Goal: Task Accomplishment & Management: Use online tool/utility

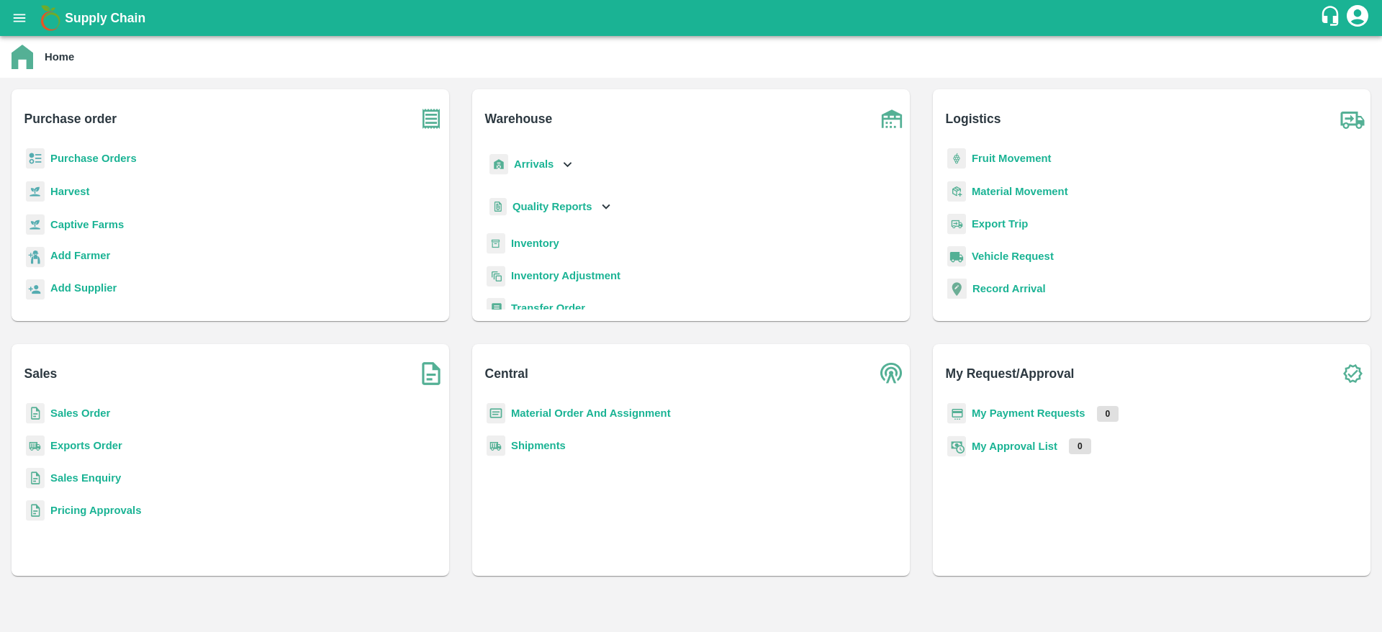
click at [69, 405] on p "Sales Order" at bounding box center [80, 413] width 60 height 16
click at [78, 414] on b "Sales Order" at bounding box center [80, 413] width 60 height 12
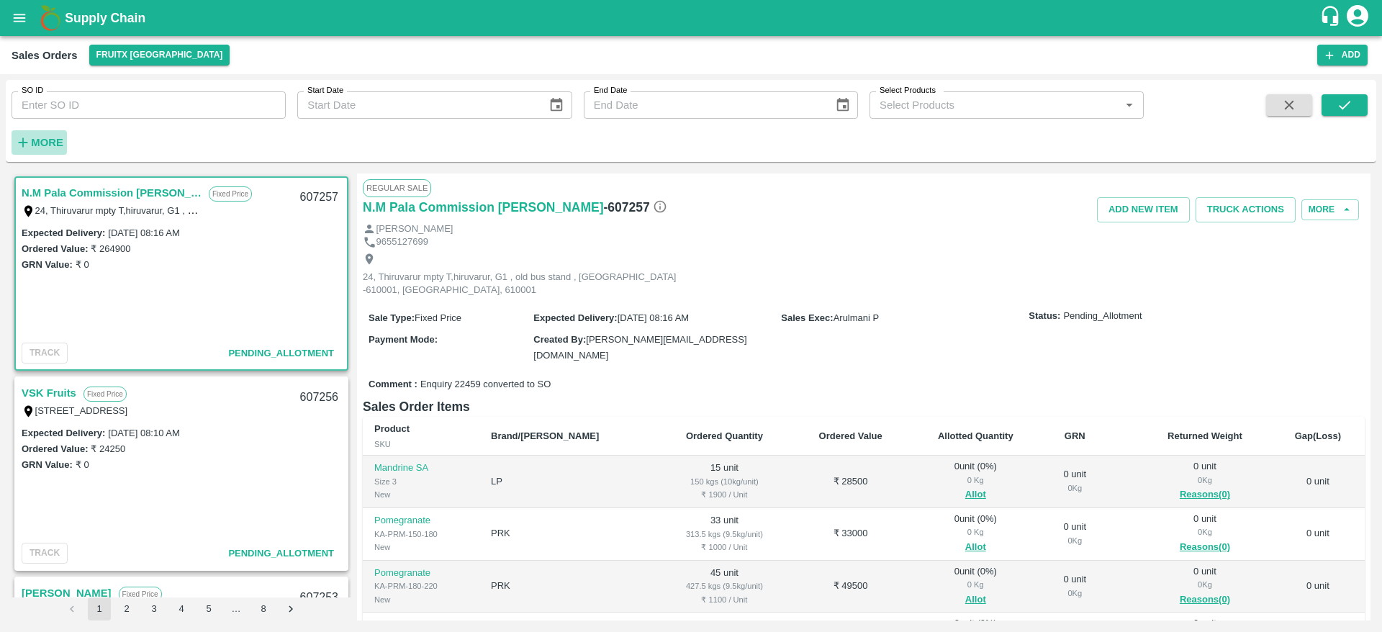
click at [52, 152] on button "More" at bounding box center [39, 142] width 55 height 24
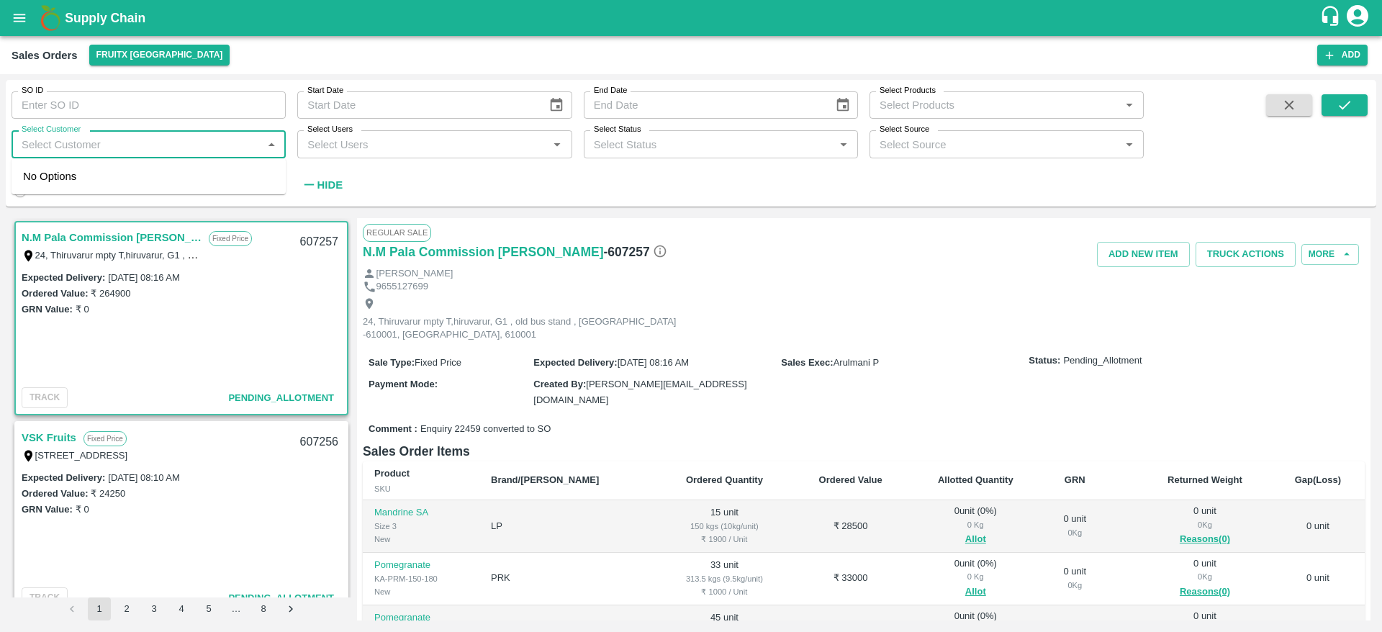
click at [58, 142] on input "Select Customer" at bounding box center [137, 144] width 242 height 19
type input "RAMES"
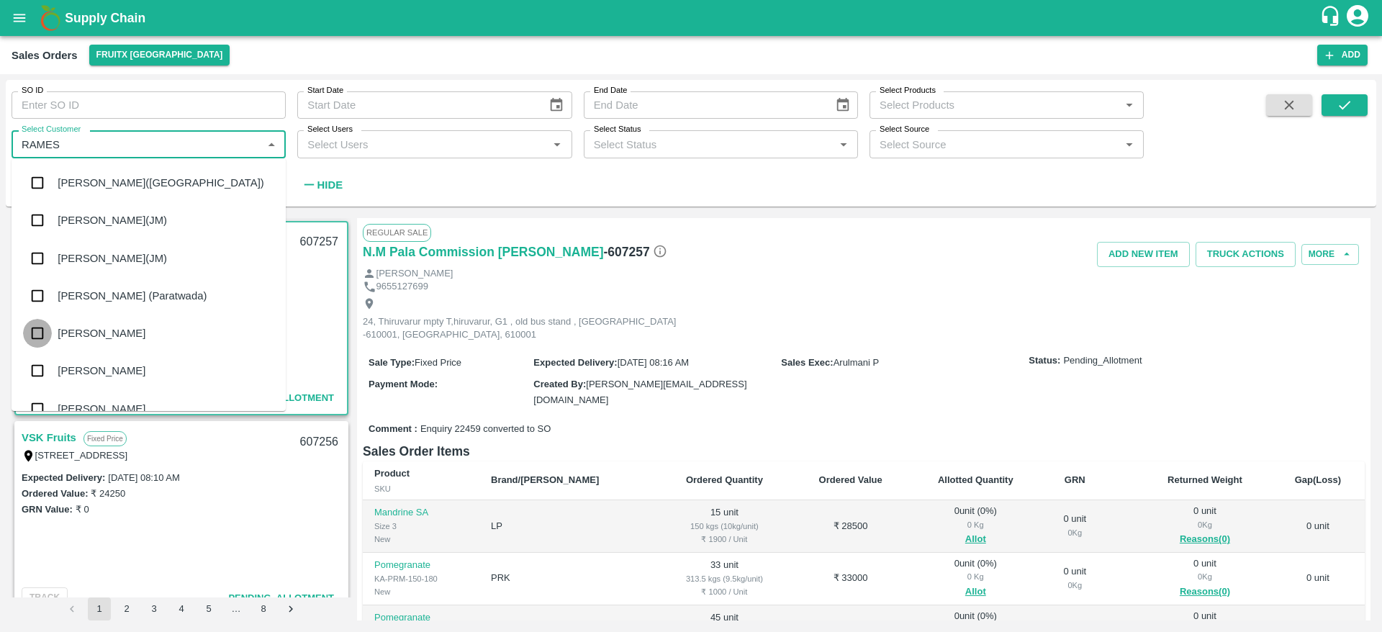
click at [43, 348] on input "checkbox" at bounding box center [37, 333] width 29 height 29
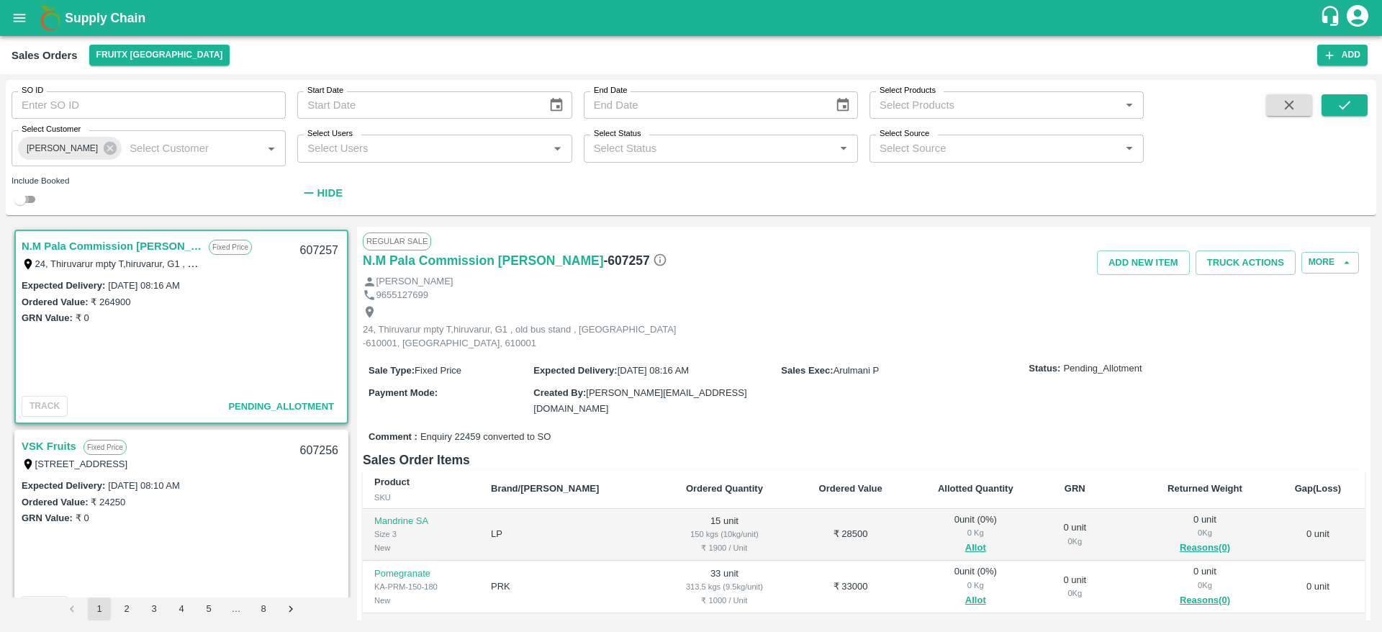
click at [32, 204] on input "checkbox" at bounding box center [20, 199] width 52 height 17
checkbox input "true"
click at [1344, 112] on icon "submit" at bounding box center [1345, 105] width 16 height 16
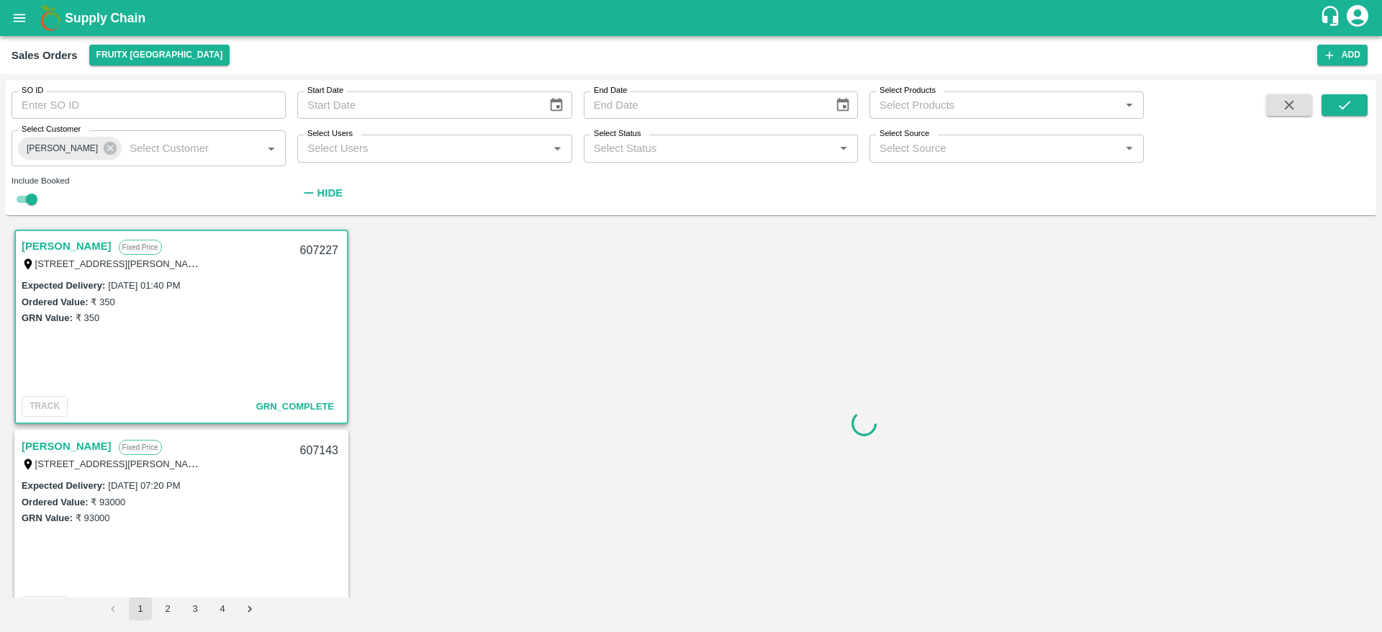
scroll to position [3, 0]
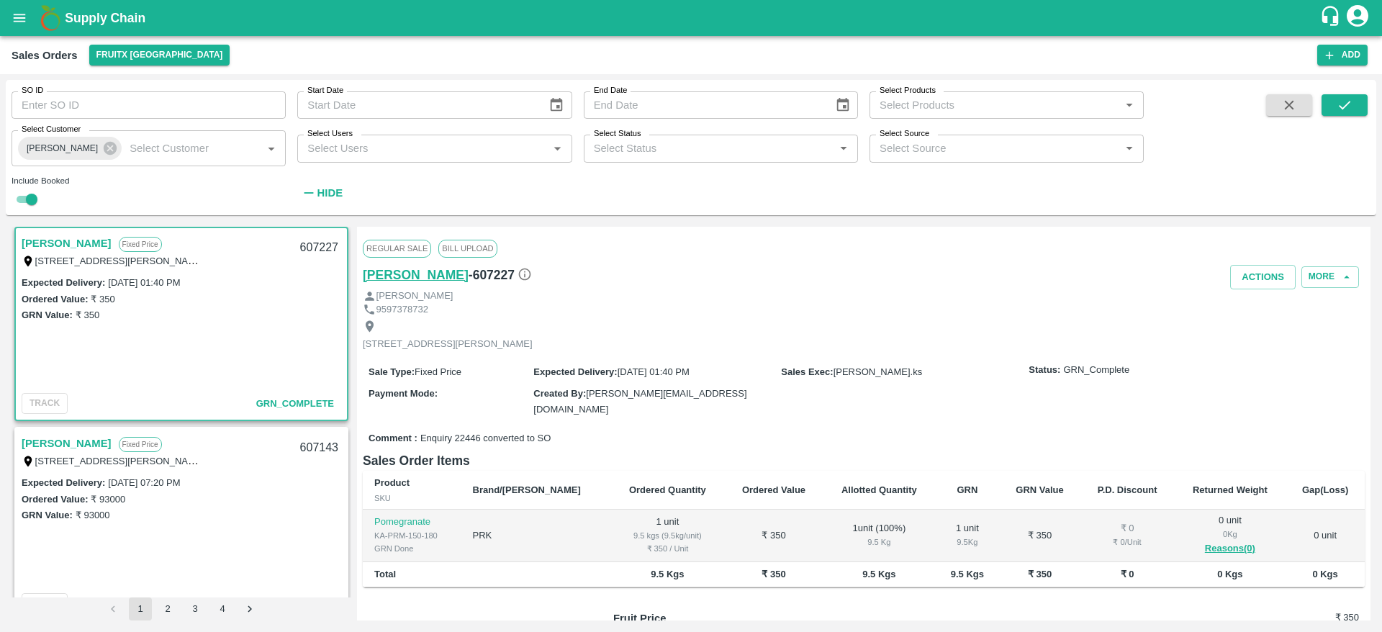
click at [381, 277] on h6 "[PERSON_NAME]" at bounding box center [416, 275] width 106 height 20
